Goal: Transaction & Acquisition: Purchase product/service

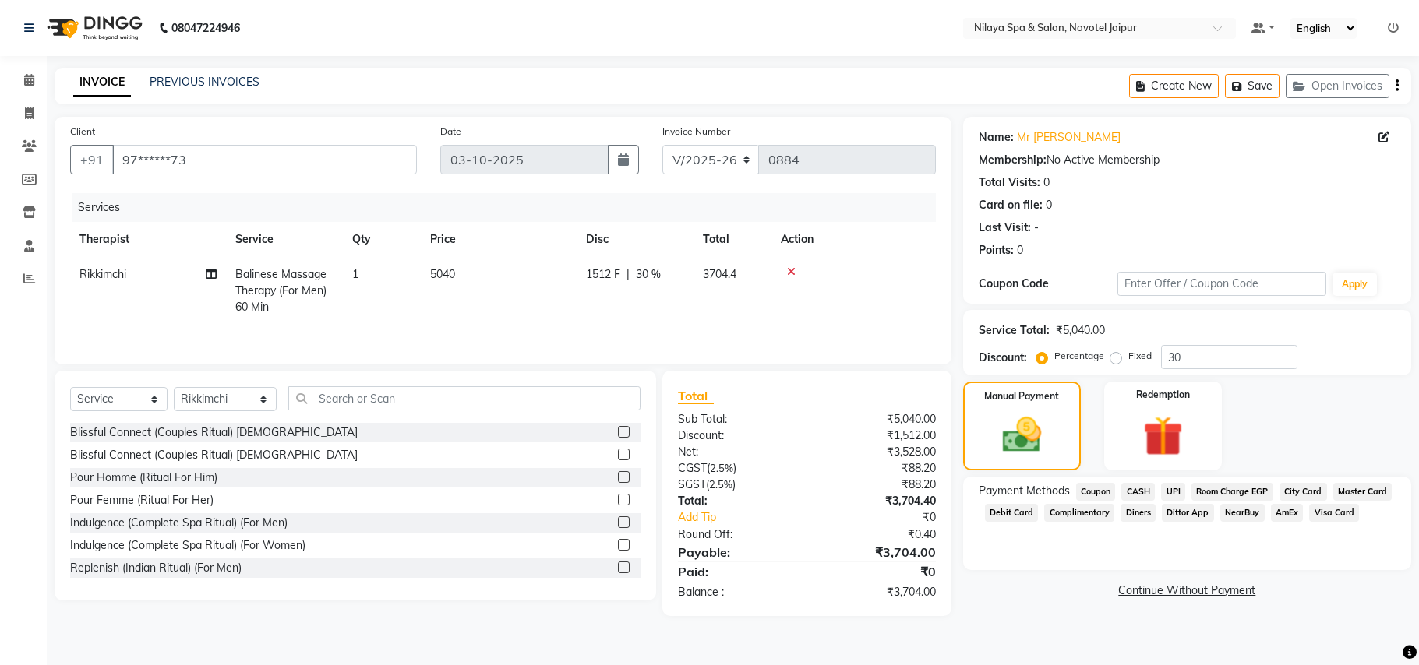
select select "8197"
select select "service"
select select "82558"
click at [1173, 491] on span "UPI" at bounding box center [1173, 492] width 24 height 18
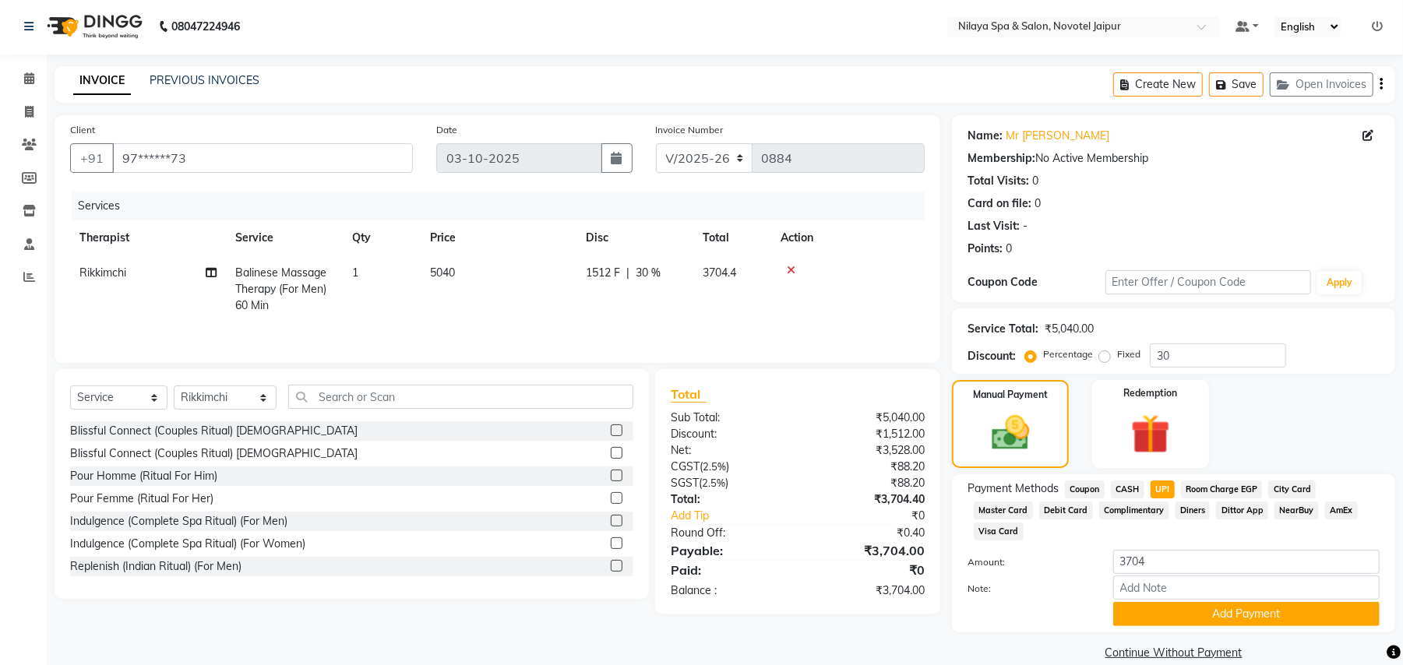
scroll to position [4, 0]
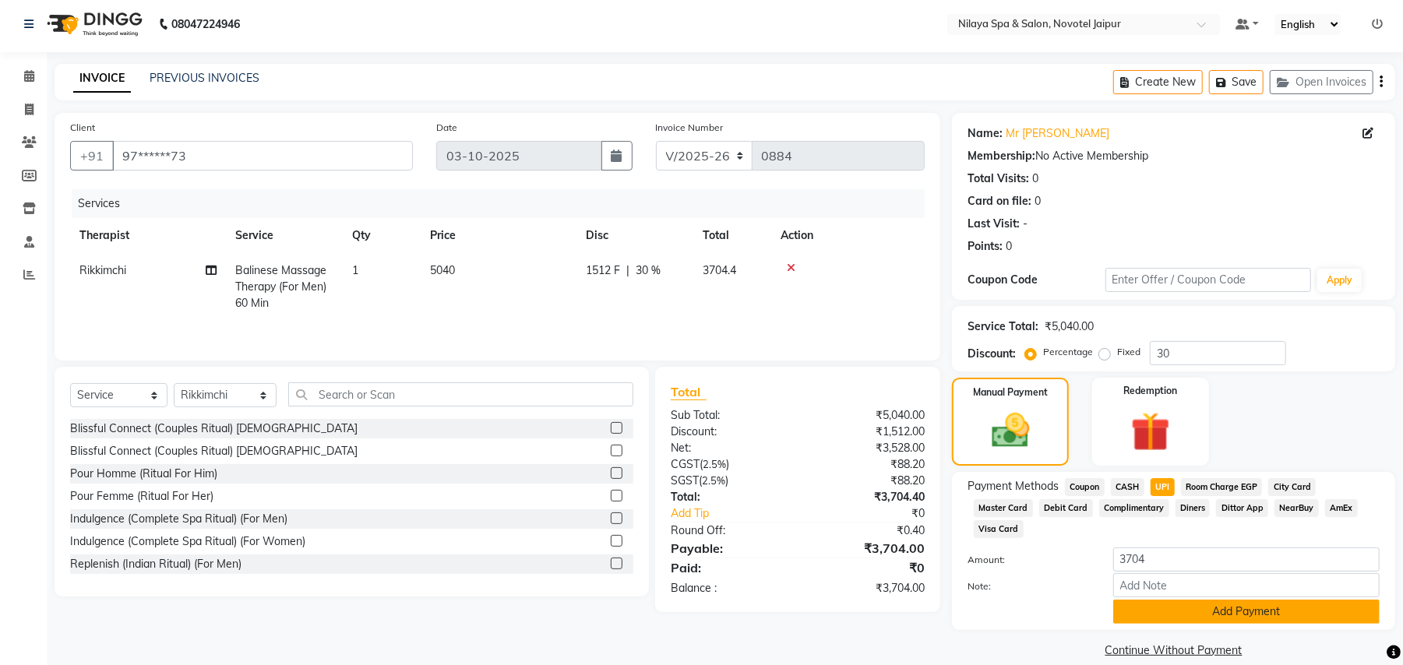
click at [1233, 600] on button "Add Payment" at bounding box center [1247, 612] width 267 height 24
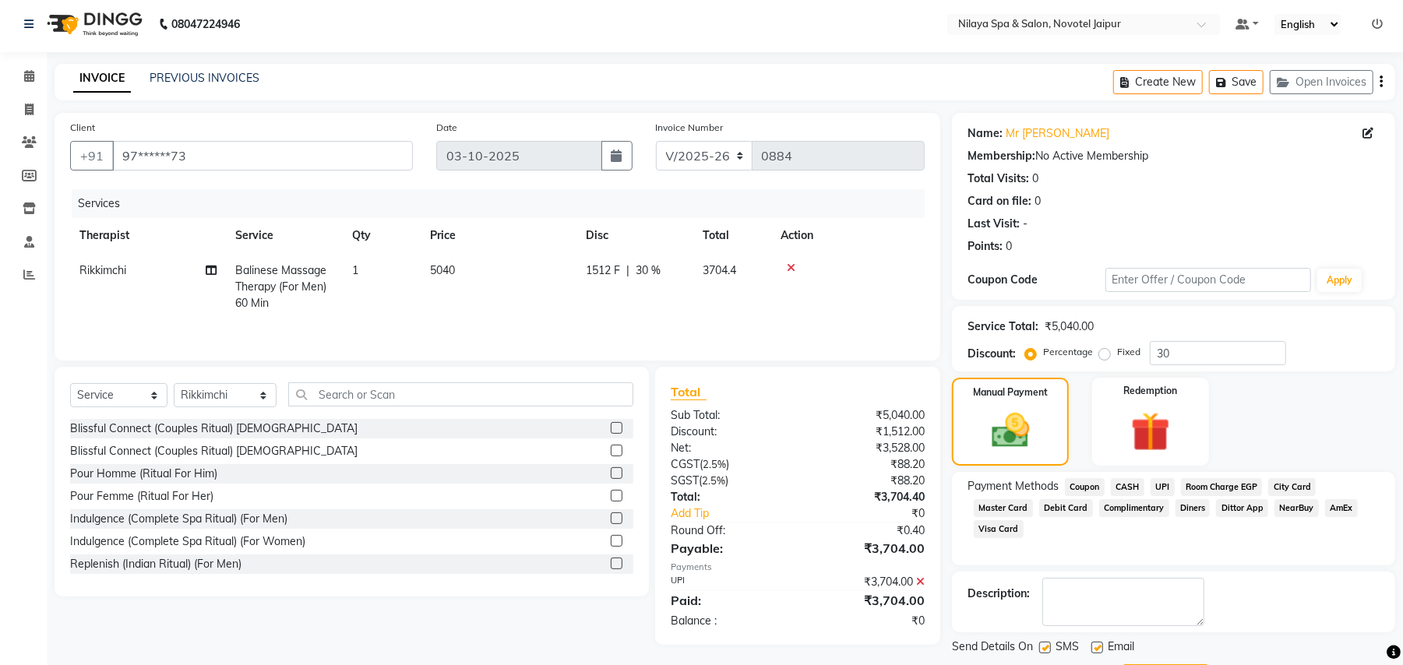
scroll to position [79, 0]
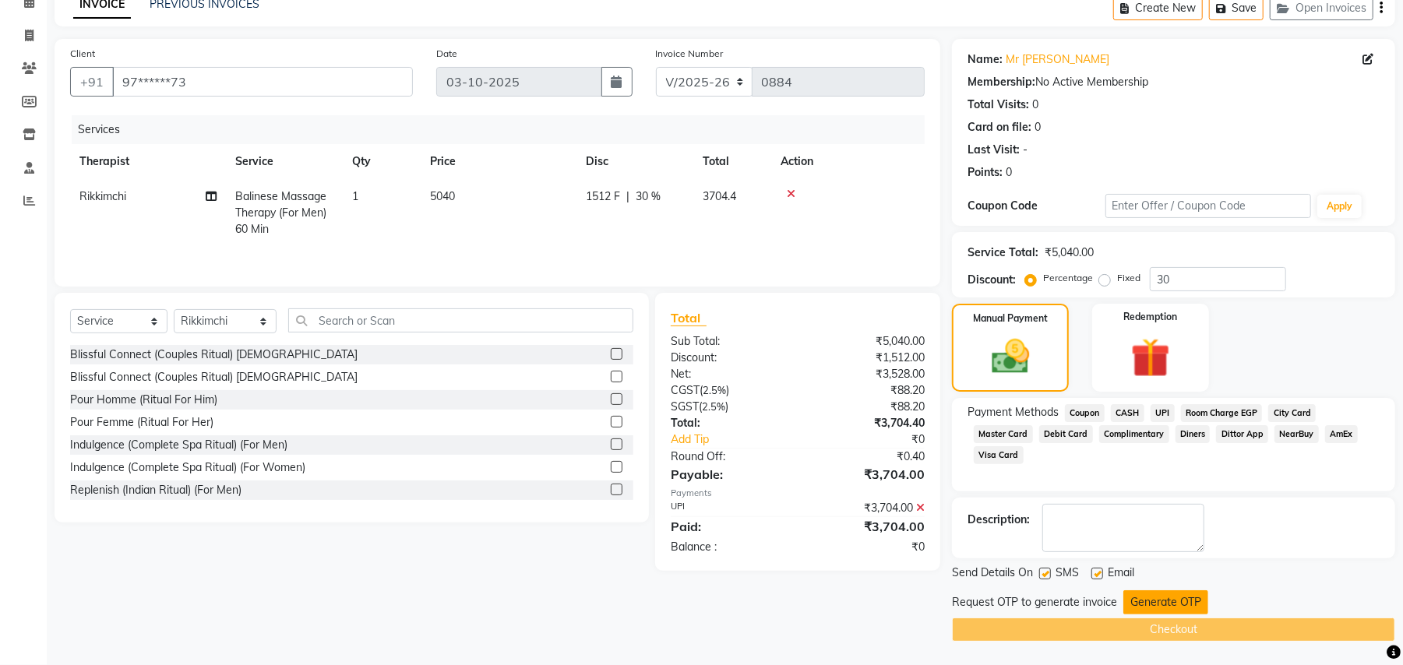
drag, startPoint x: 1173, startPoint y: 600, endPoint x: 1080, endPoint y: 608, distance: 93.1
click at [1172, 600] on button "Generate OTP" at bounding box center [1166, 603] width 85 height 24
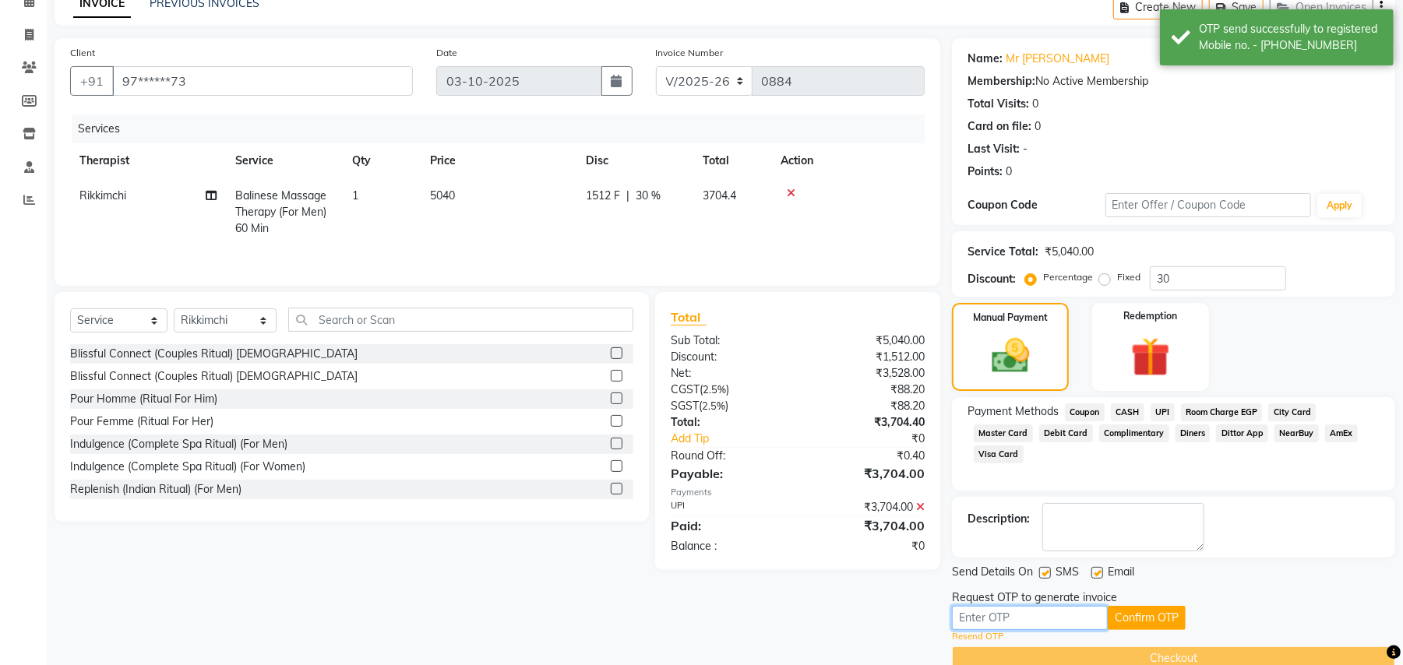
click at [1052, 619] on input "text" at bounding box center [1030, 618] width 156 height 24
type input "2"
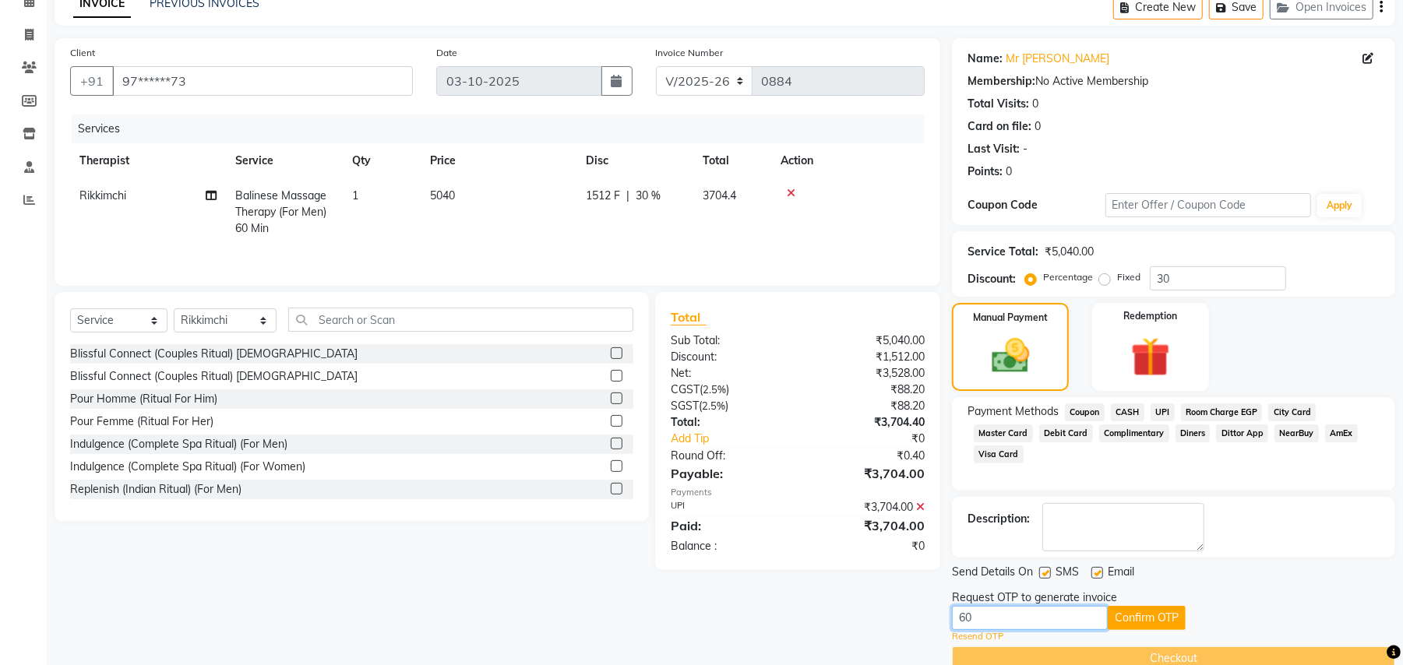
type input "6"
click at [1052, 619] on input "text" at bounding box center [1030, 618] width 156 height 24
type input "3"
type input "2068"
click at [1160, 614] on button "Confirm OTP" at bounding box center [1147, 618] width 78 height 24
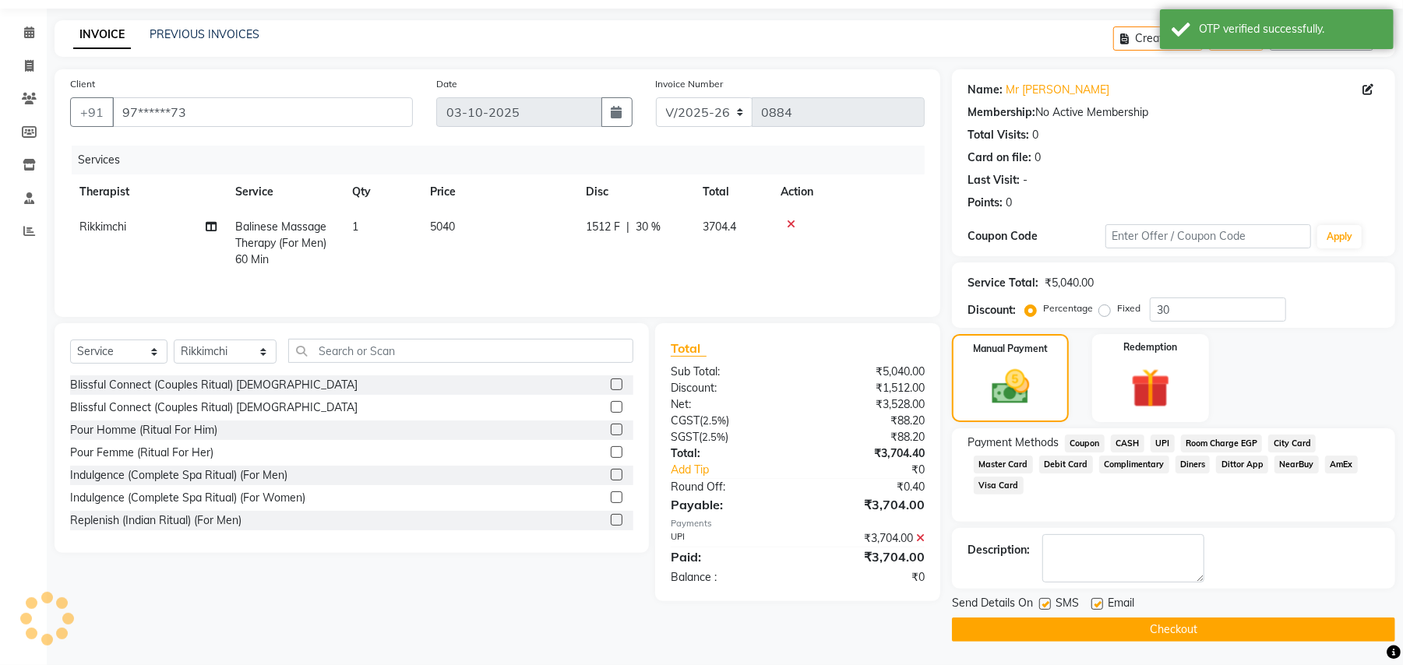
scroll to position [48, 0]
click at [1194, 627] on button "Checkout" at bounding box center [1173, 630] width 443 height 24
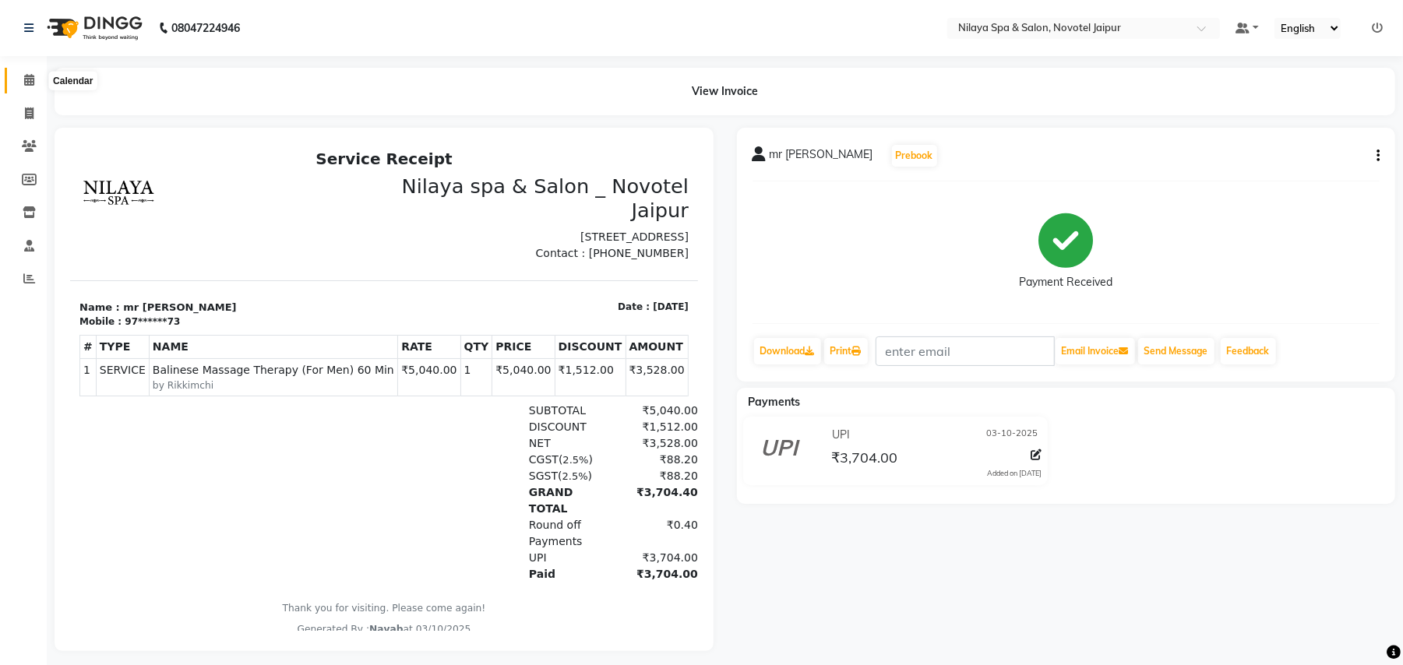
click at [35, 83] on span at bounding box center [29, 81] width 27 height 18
